Goal: Information Seeking & Learning: Check status

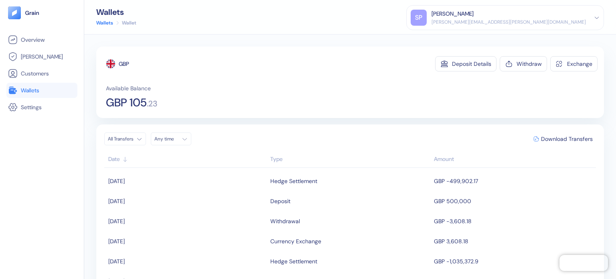
scroll to position [40, 0]
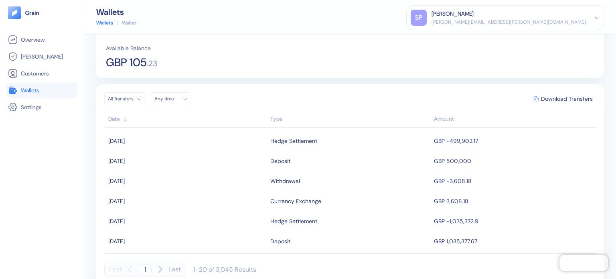
click at [39, 88] on span "Wallets" at bounding box center [30, 90] width 18 height 8
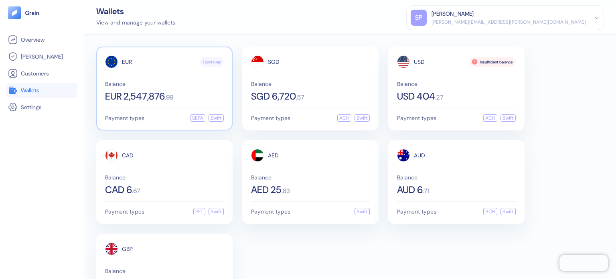
click at [147, 84] on span "Balance" at bounding box center [164, 84] width 119 height 6
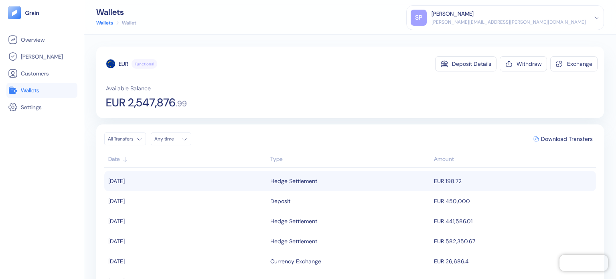
click at [449, 183] on td "EUR 198.72" at bounding box center [514, 181] width 164 height 20
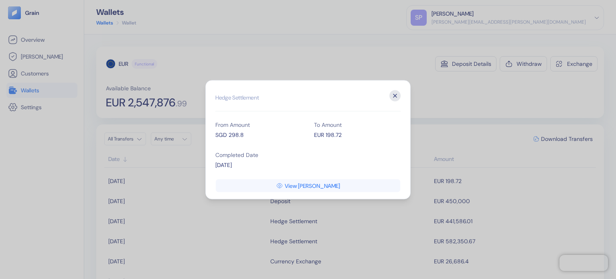
click at [393, 99] on icon "button" at bounding box center [394, 95] width 11 height 11
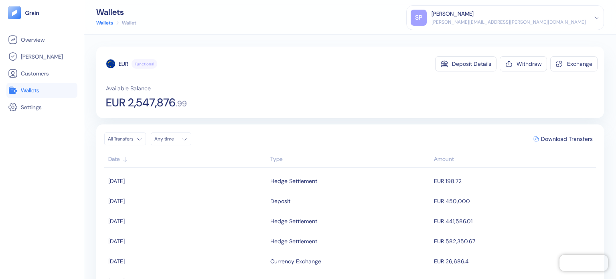
click at [38, 92] on span "Wallets" at bounding box center [30, 90] width 18 height 8
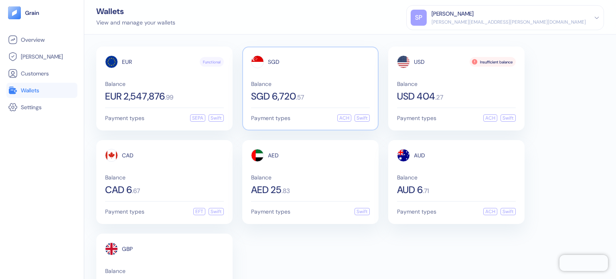
click at [299, 73] on div "SGD Balance SGD 6,720 . 57" at bounding box center [310, 78] width 119 height 46
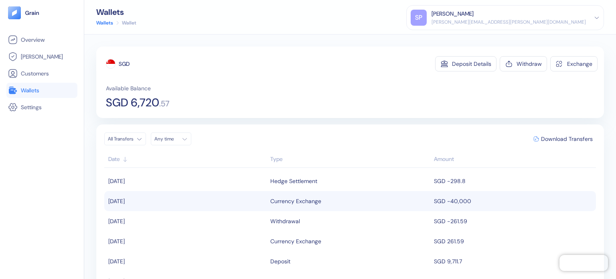
click at [319, 201] on div "Currency Exchange" at bounding box center [350, 201] width 160 height 14
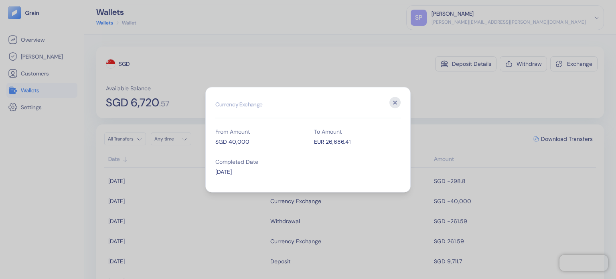
click at [400, 101] on icon "button" at bounding box center [394, 102] width 11 height 11
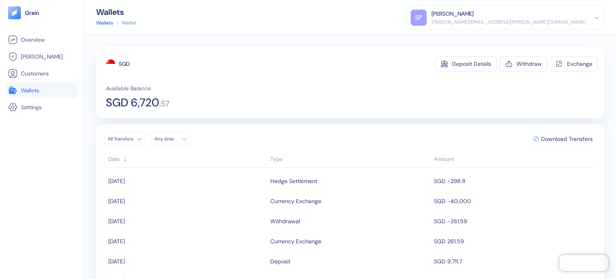
click at [32, 88] on span "Wallets" at bounding box center [30, 90] width 18 height 8
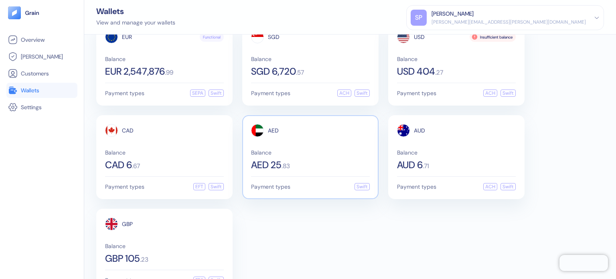
scroll to position [48, 0]
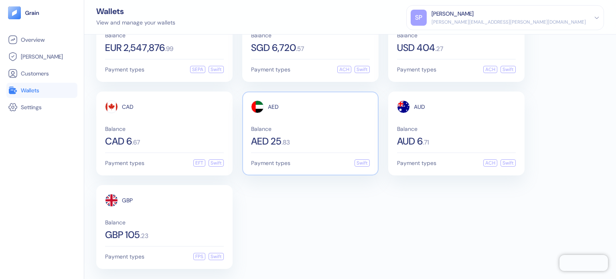
click at [302, 144] on div "AED 25 . 83" at bounding box center [310, 141] width 119 height 10
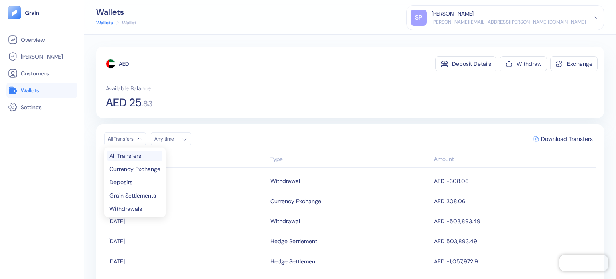
click at [121, 141] on html "Pingdom Check: App Online Overview [PERSON_NAME] Customers Wallets Settings Wal…" at bounding box center [308, 139] width 616 height 279
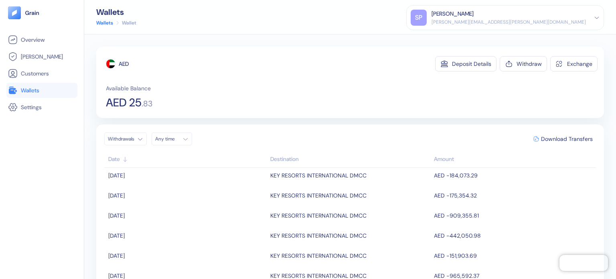
scroll to position [80, 0]
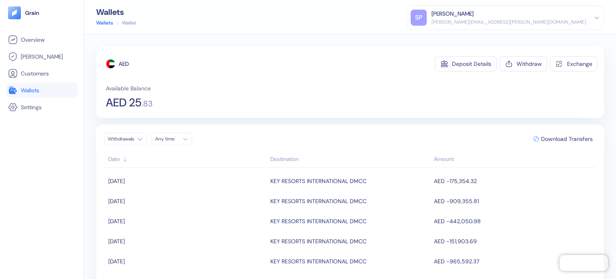
click at [46, 87] on link "Wallets" at bounding box center [42, 90] width 68 height 10
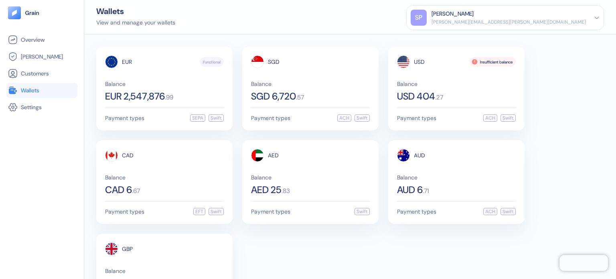
click at [328, 251] on div "EUR Functional Balance EUR 2,547,876 . 99 Payment types SEPA Swift SGD Balance …" at bounding box center [349, 181] width 507 height 271
click at [231, 261] on div "GBP Balance GBP 105 . 23 Payment types FPS Swift" at bounding box center [164, 275] width 136 height 84
